Goal: Book appointment/travel/reservation

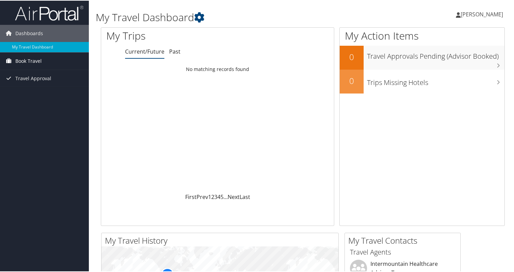
click at [23, 61] on span "Book Travel" at bounding box center [28, 60] width 26 height 17
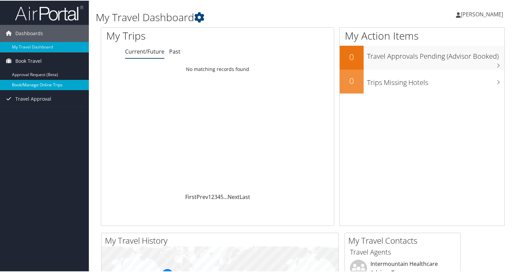
click at [29, 84] on link "Book/Manage Online Trips" at bounding box center [44, 84] width 89 height 10
